Goal: Transaction & Acquisition: Purchase product/service

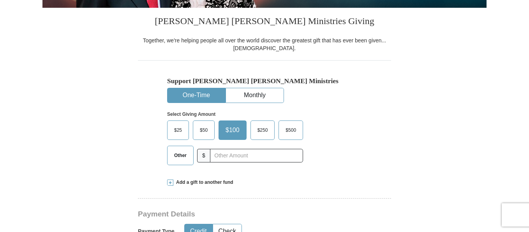
scroll to position [195, 0]
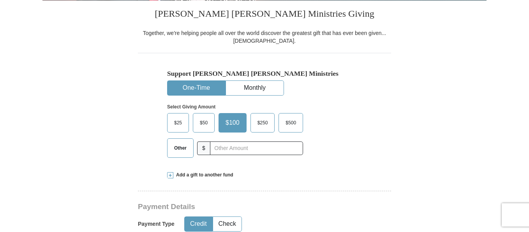
click at [177, 153] on span "Other" at bounding box center [180, 149] width 20 height 12
click at [0, 0] on input "Other" at bounding box center [0, 0] width 0 height 0
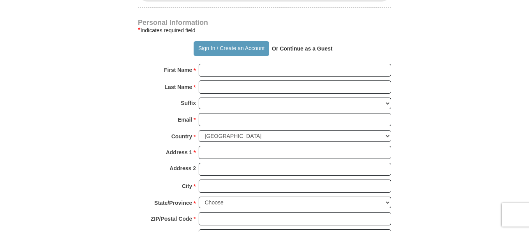
scroll to position [527, 0]
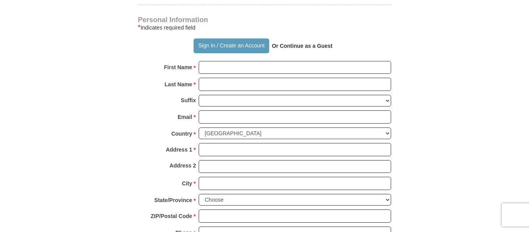
type input "285.00"
click at [374, 70] on input "First Name *" at bounding box center [295, 67] width 192 height 13
type input "[PERSON_NAME]"
type input "Hannans"
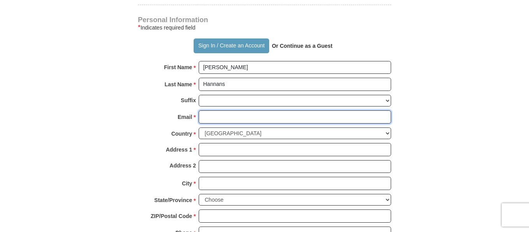
type input "[EMAIL_ADDRESS][DOMAIN_NAME]"
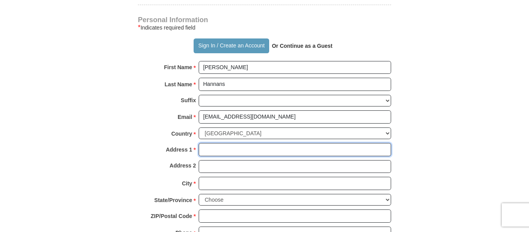
type input "[STREET_ADDRESS]"
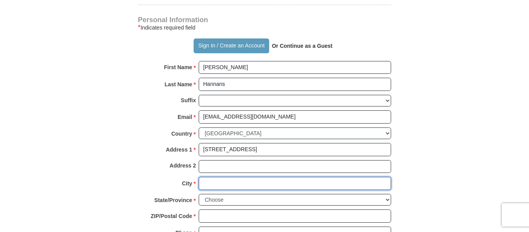
type input "Orlando"
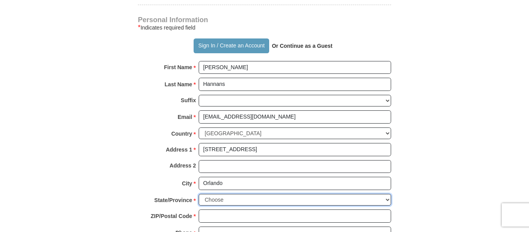
select select "FL"
type input "32810"
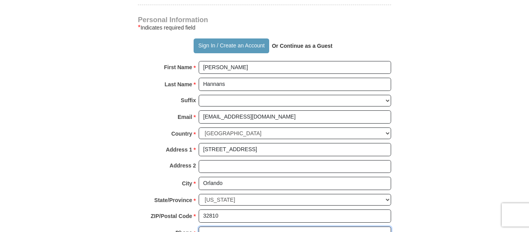
type input "4074089818"
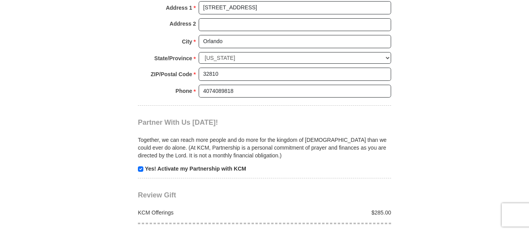
scroll to position [674, 0]
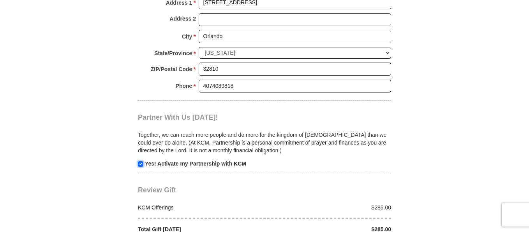
click at [140, 165] on input "checkbox" at bounding box center [140, 164] width 5 height 5
checkbox input "false"
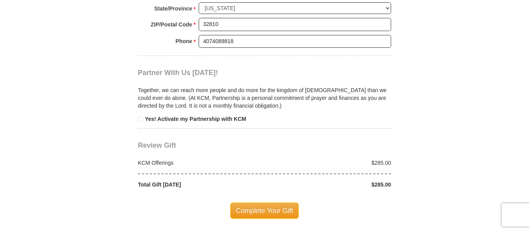
scroll to position [752, 0]
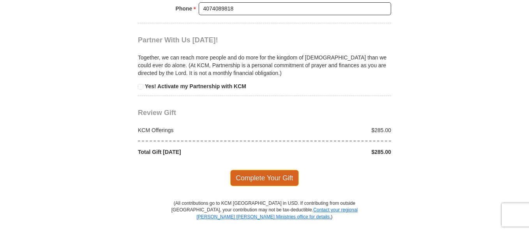
click at [274, 180] on span "Complete Your Gift" at bounding box center [264, 178] width 69 height 16
